Goal: Information Seeking & Learning: Compare options

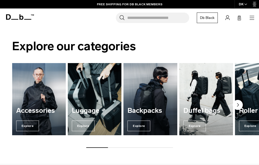
scroll to position [122, 0]
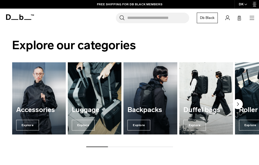
click at [83, 123] on span "Explore" at bounding box center [83, 125] width 23 height 11
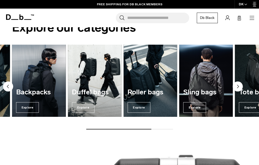
click at [44, 55] on img "3 / 7" at bounding box center [39, 81] width 54 height 73
click at [139, 106] on span "Explore" at bounding box center [138, 107] width 23 height 11
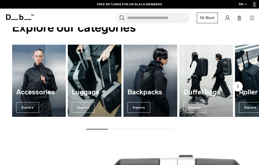
click at [207, 71] on img "4 / 7" at bounding box center [206, 81] width 54 height 73
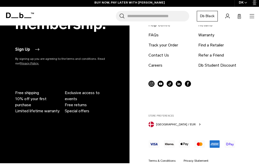
scroll to position [1605, 0]
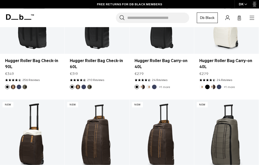
scroll to position [193, 0]
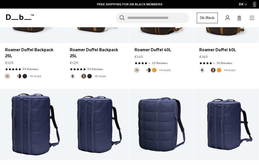
scroll to position [280, 0]
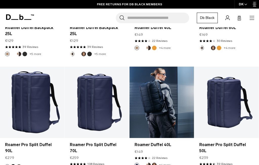
click at [160, 93] on link "Roamer Duffel 40L" at bounding box center [161, 103] width 64 height 72
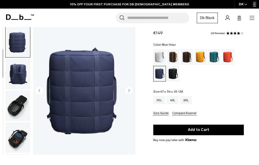
click at [9, 110] on img "button" at bounding box center [18, 106] width 25 height 30
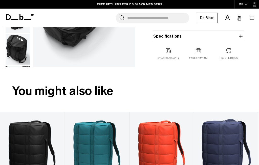
scroll to position [65, 0]
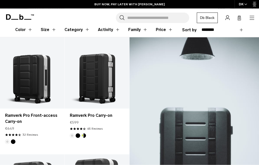
scroll to position [73, 0]
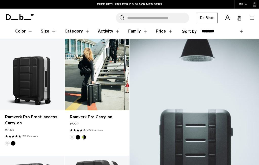
click at [85, 64] on link "Ramverk Pro Carry-on" at bounding box center [97, 75] width 64 height 72
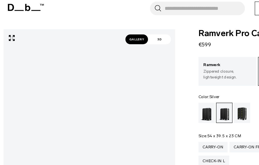
click at [124, 38] on span "3D" at bounding box center [123, 42] width 18 height 8
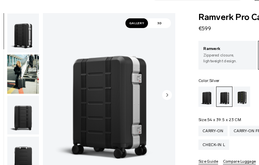
scroll to position [1, 0]
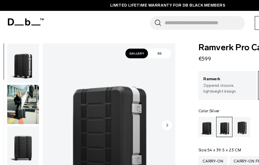
click at [125, 43] on span "3D" at bounding box center [123, 42] width 18 height 8
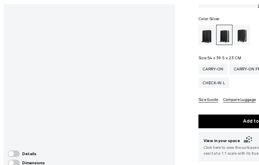
scroll to position [49, 0]
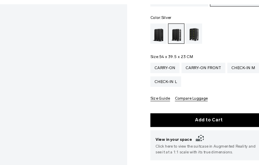
click at [172, 99] on button "Compare Luggage" at bounding box center [184, 101] width 25 height 4
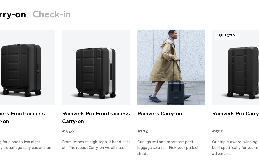
click at [143, 58] on link "Ramverk Carry-on" at bounding box center [169, 76] width 53 height 58
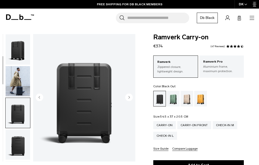
scroll to position [27, 0]
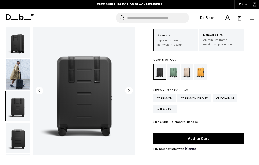
click at [127, 94] on circle "Next slide" at bounding box center [129, 91] width 8 height 8
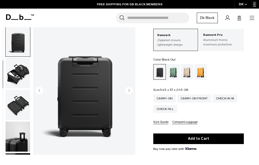
scroll to position [0, 0]
click at [127, 90] on circle "Next slide" at bounding box center [129, 91] width 8 height 8
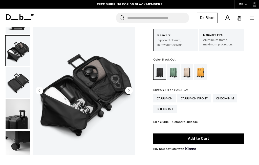
scroll to position [129, 0]
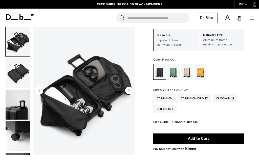
click at [132, 89] on circle "Next slide" at bounding box center [129, 91] width 8 height 8
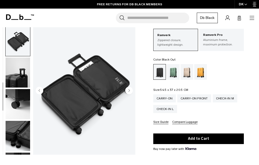
click at [130, 89] on circle "Next slide" at bounding box center [129, 91] width 8 height 8
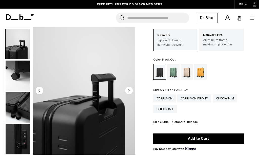
scroll to position [193, 0]
click at [133, 89] on img "7 / 10" at bounding box center [84, 91] width 102 height 128
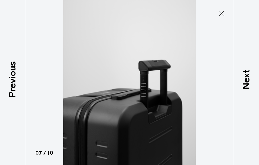
click at [146, 81] on img at bounding box center [129, 82] width 227 height 165
click at [185, 63] on img at bounding box center [129, 82] width 227 height 165
click at [213, 30] on img at bounding box center [129, 82] width 227 height 165
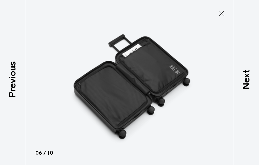
click at [196, 49] on img at bounding box center [129, 82] width 227 height 165
click at [208, 65] on img at bounding box center [129, 82] width 227 height 165
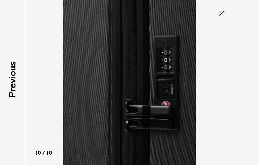
click at [223, 13] on icon at bounding box center [222, 13] width 8 height 8
